Goal: Transaction & Acquisition: Download file/media

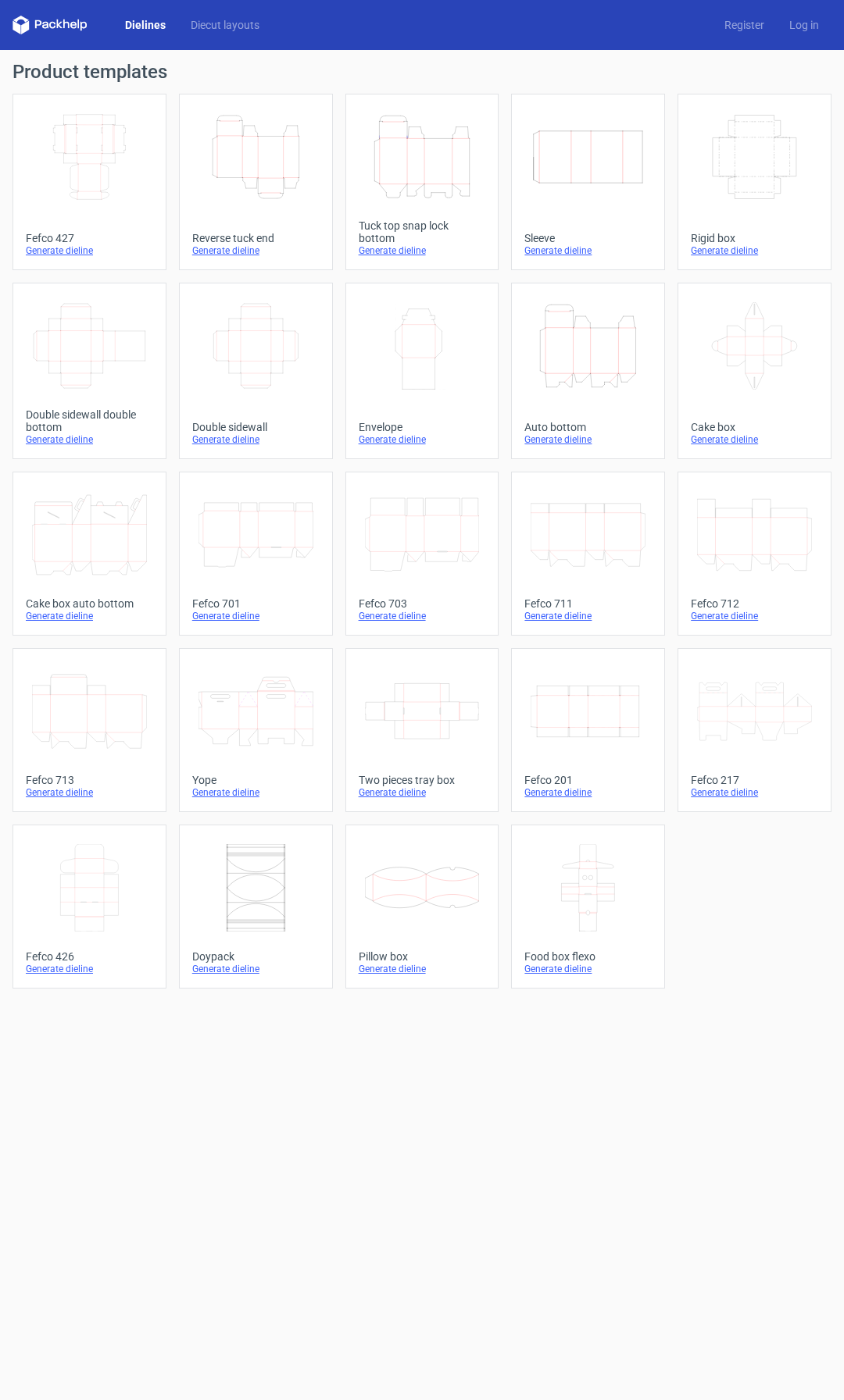
click at [245, 712] on icon at bounding box center [255, 711] width 115 height 87
click at [412, 191] on icon "Height Depth Width" at bounding box center [422, 157] width 115 height 87
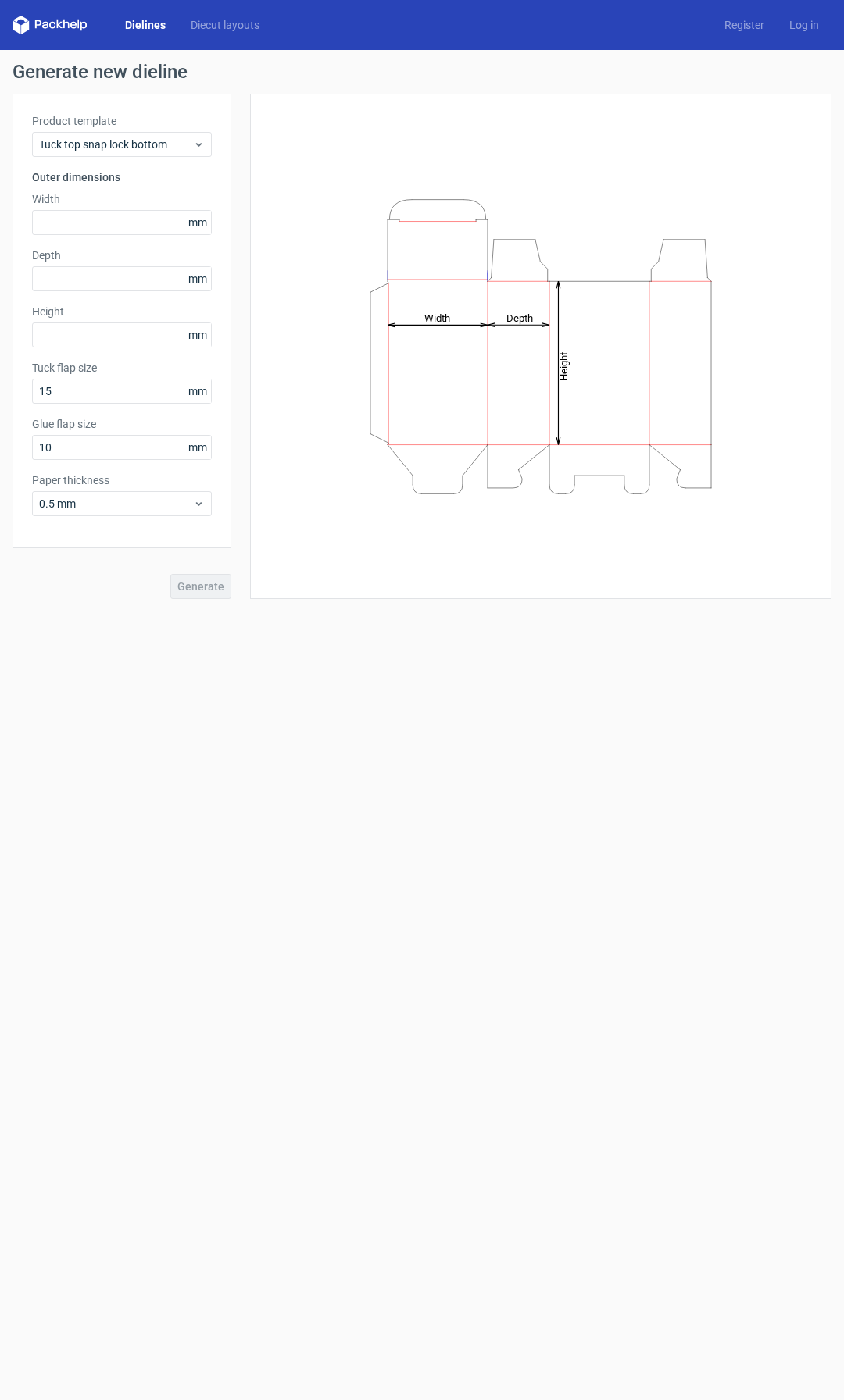
click at [106, 209] on div "Width mm" at bounding box center [122, 213] width 179 height 44
click at [106, 219] on input "text" at bounding box center [122, 223] width 179 height 25
click at [89, 222] on input "text" at bounding box center [122, 223] width 179 height 25
type input "250"
click at [119, 275] on input "text" at bounding box center [122, 279] width 179 height 25
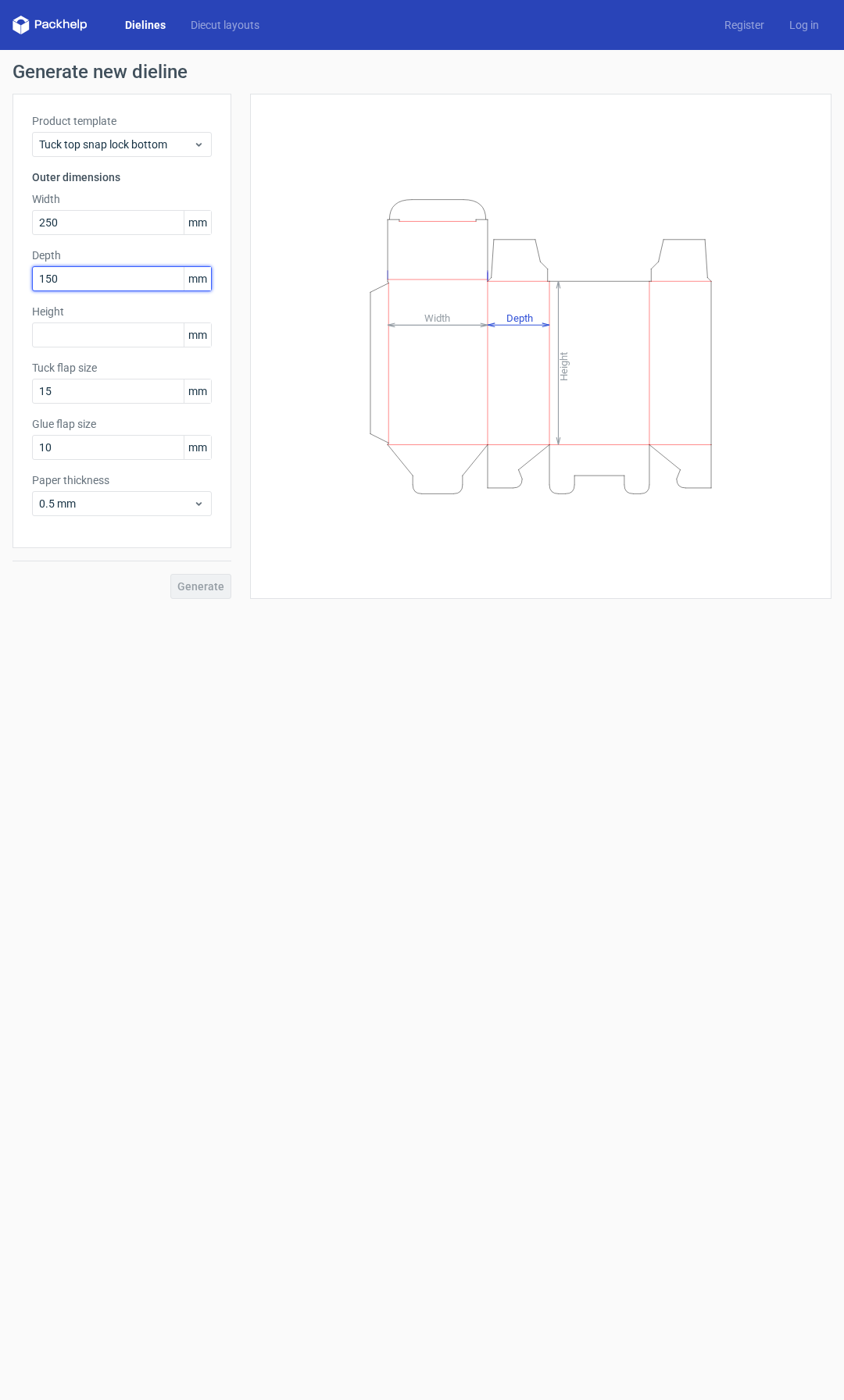
type input "150"
drag, startPoint x: 102, startPoint y: 279, endPoint x: 0, endPoint y: 280, distance: 102.0
click at [0, 281] on div "Generate new dieline Product template Tuck top snap lock bottom Outer dimension…" at bounding box center [422, 330] width 844 height 562
click at [210, 583] on span "Generate" at bounding box center [201, 586] width 47 height 11
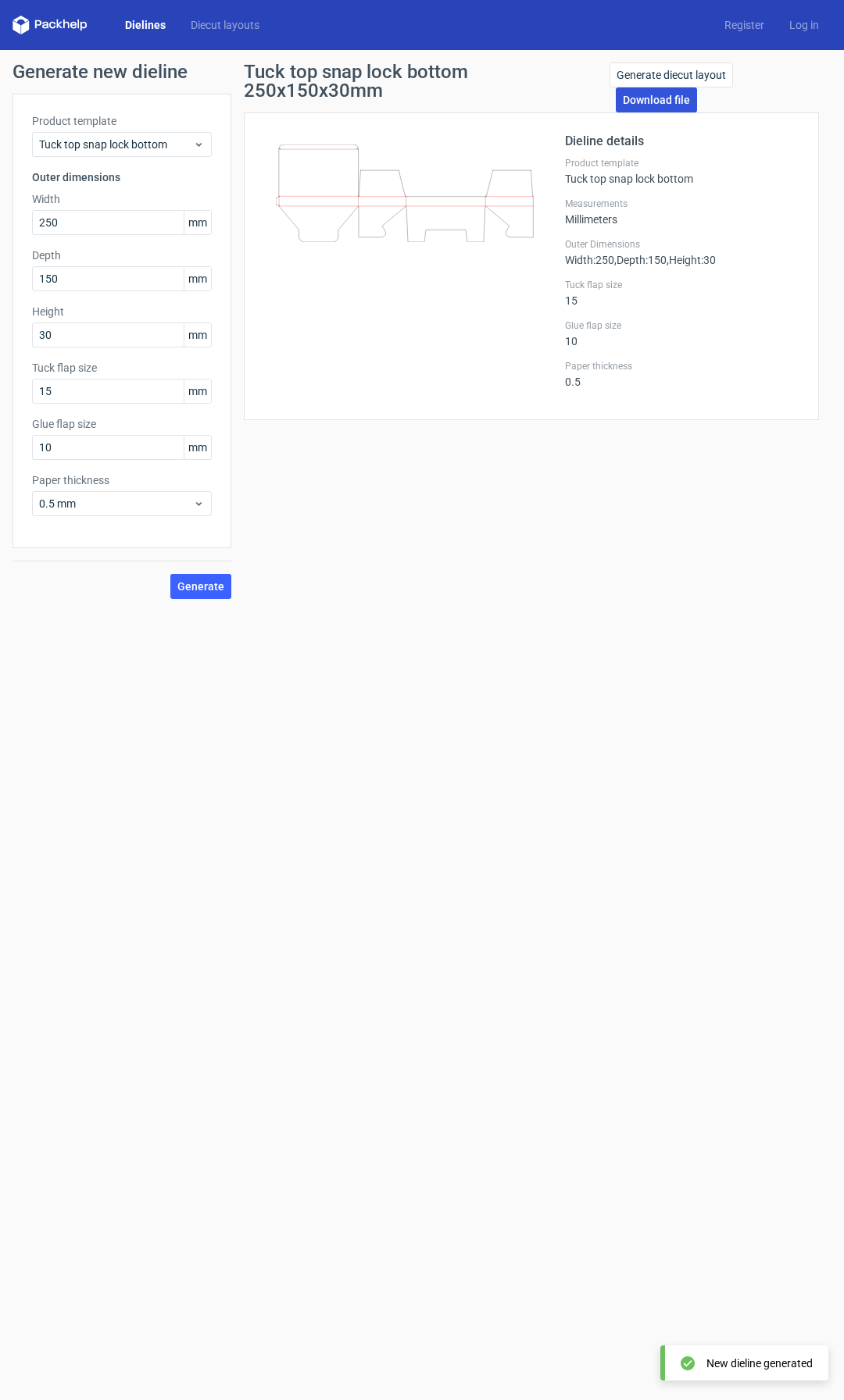
click at [697, 87] on link "Download file" at bounding box center [656, 100] width 81 height 25
drag, startPoint x: 101, startPoint y: 324, endPoint x: 99, endPoint y: 335, distance: 11.2
click at [101, 325] on input "30" at bounding box center [122, 335] width 179 height 25
click at [99, 335] on input "30" at bounding box center [122, 335] width 179 height 25
type input "300"
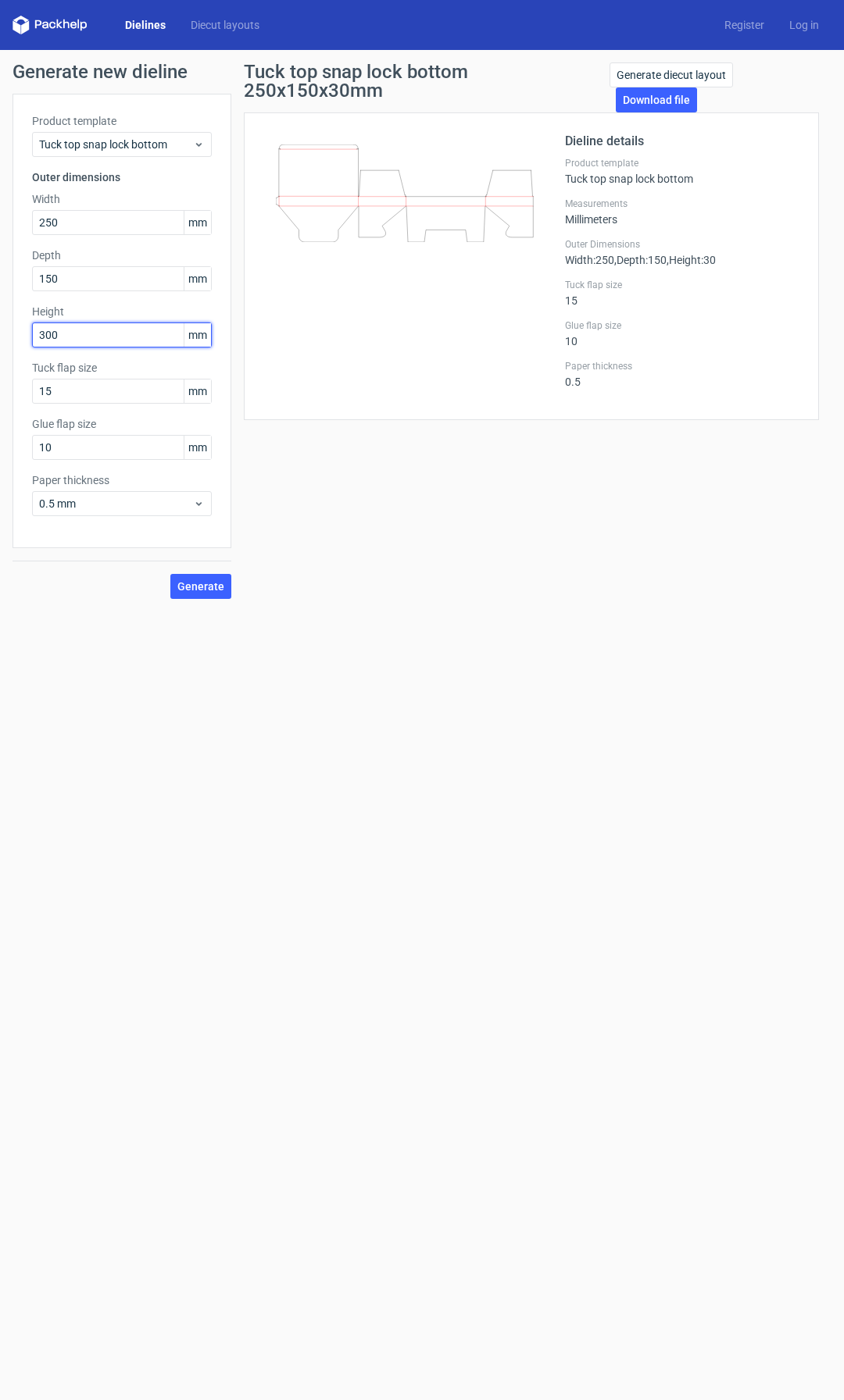
click at [170, 574] on button "Generate" at bounding box center [201, 587] width 61 height 25
click at [189, 587] on span "Generate" at bounding box center [201, 586] width 47 height 11
click at [664, 106] on link "Download file" at bounding box center [660, 100] width 81 height 25
